Goal: Task Accomplishment & Management: Manage account settings

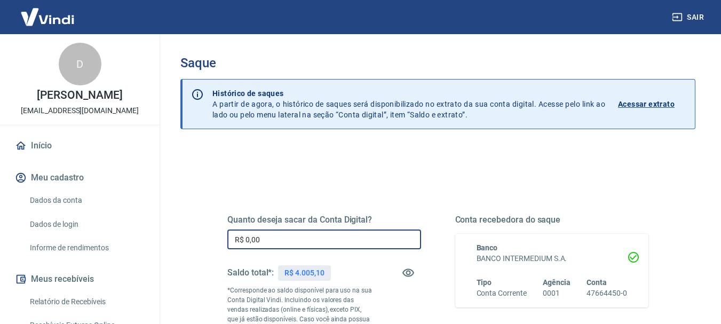
drag, startPoint x: 277, startPoint y: 240, endPoint x: 232, endPoint y: 241, distance: 45.4
click at [232, 241] on input "R$ 0,00" at bounding box center [324, 239] width 194 height 20
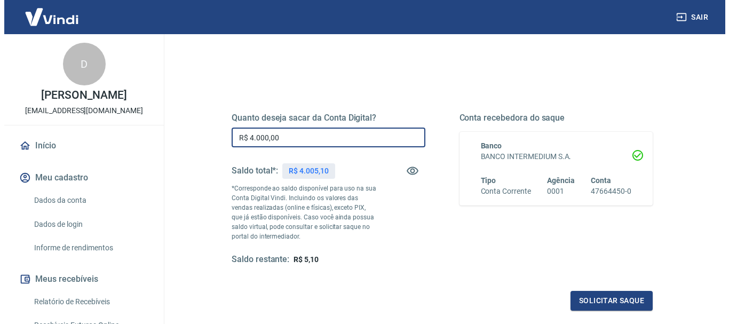
scroll to position [160, 0]
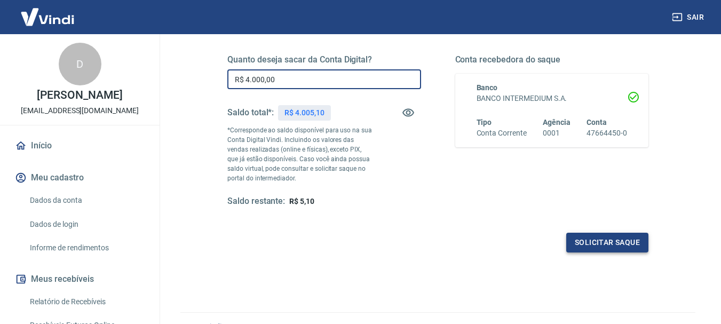
type input "R$ 4.000,00"
click at [592, 238] on button "Solicitar saque" at bounding box center [607, 243] width 82 height 20
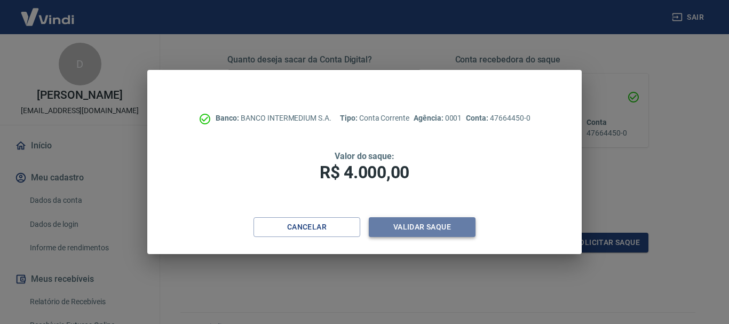
click at [446, 229] on button "Validar saque" at bounding box center [422, 227] width 107 height 20
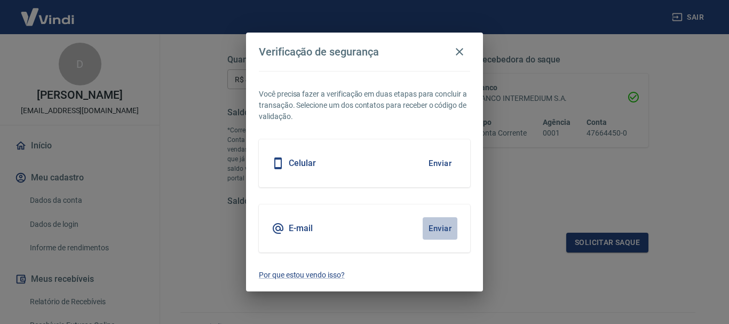
click at [445, 226] on button "Enviar" at bounding box center [440, 228] width 35 height 22
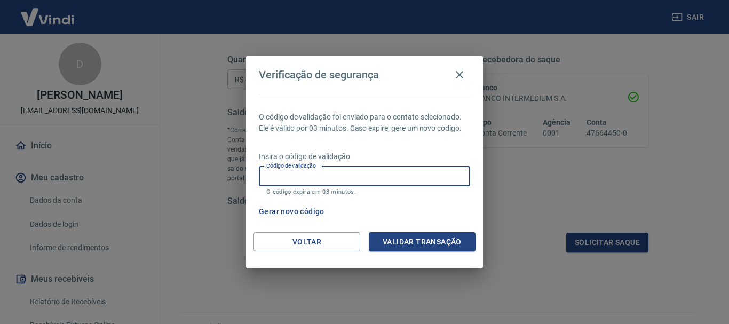
drag, startPoint x: 549, startPoint y: 2, endPoint x: 376, endPoint y: 169, distance: 240.4
click at [376, 169] on input "Código de validação" at bounding box center [364, 176] width 211 height 20
type input "474580"
click at [401, 242] on button "Validar transação" at bounding box center [422, 242] width 107 height 20
